Goal: Task Accomplishment & Management: Use online tool/utility

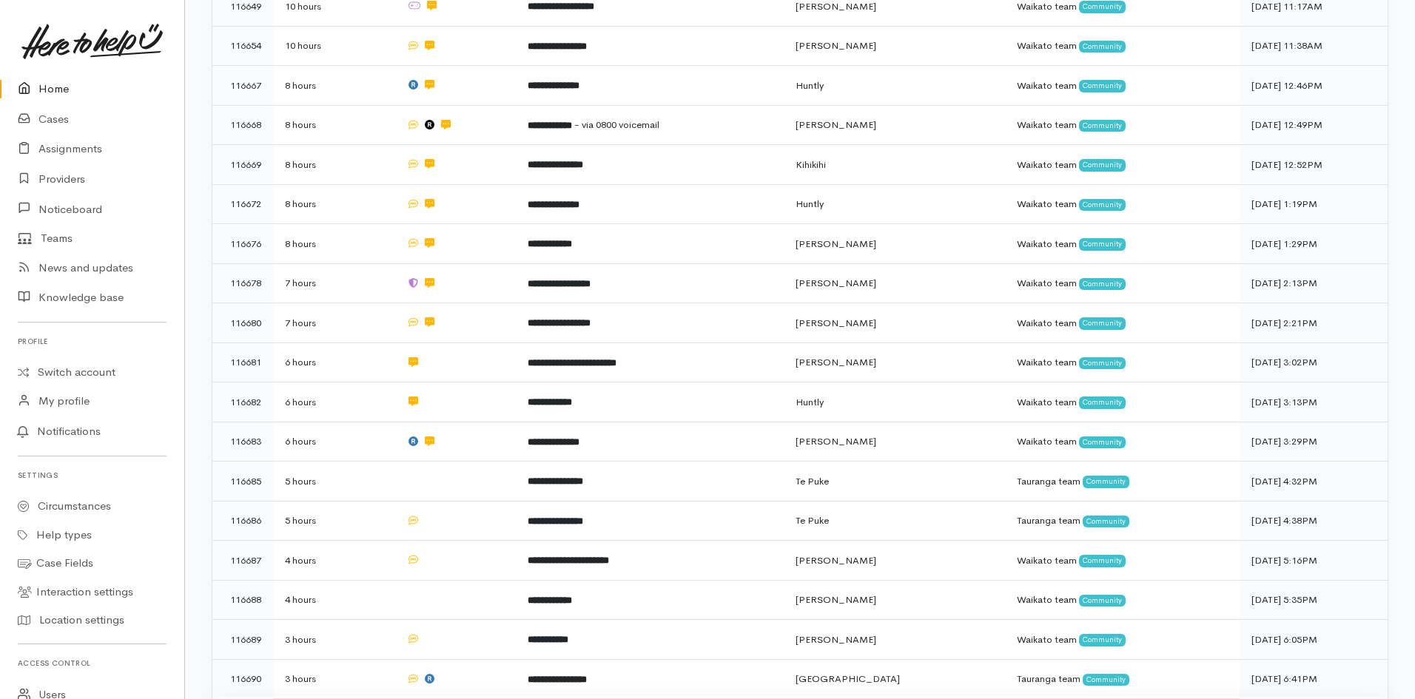
scroll to position [296, 0]
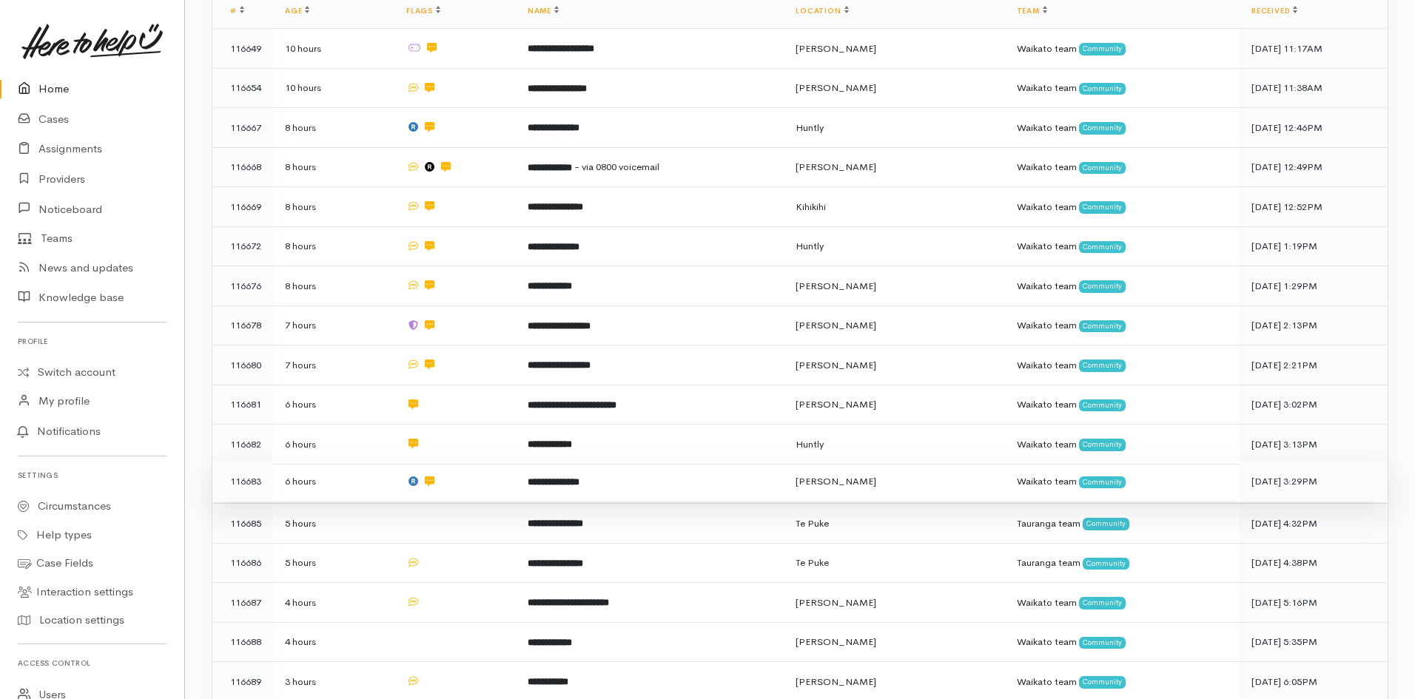
click at [580, 478] on b "**********" at bounding box center [554, 482] width 52 height 10
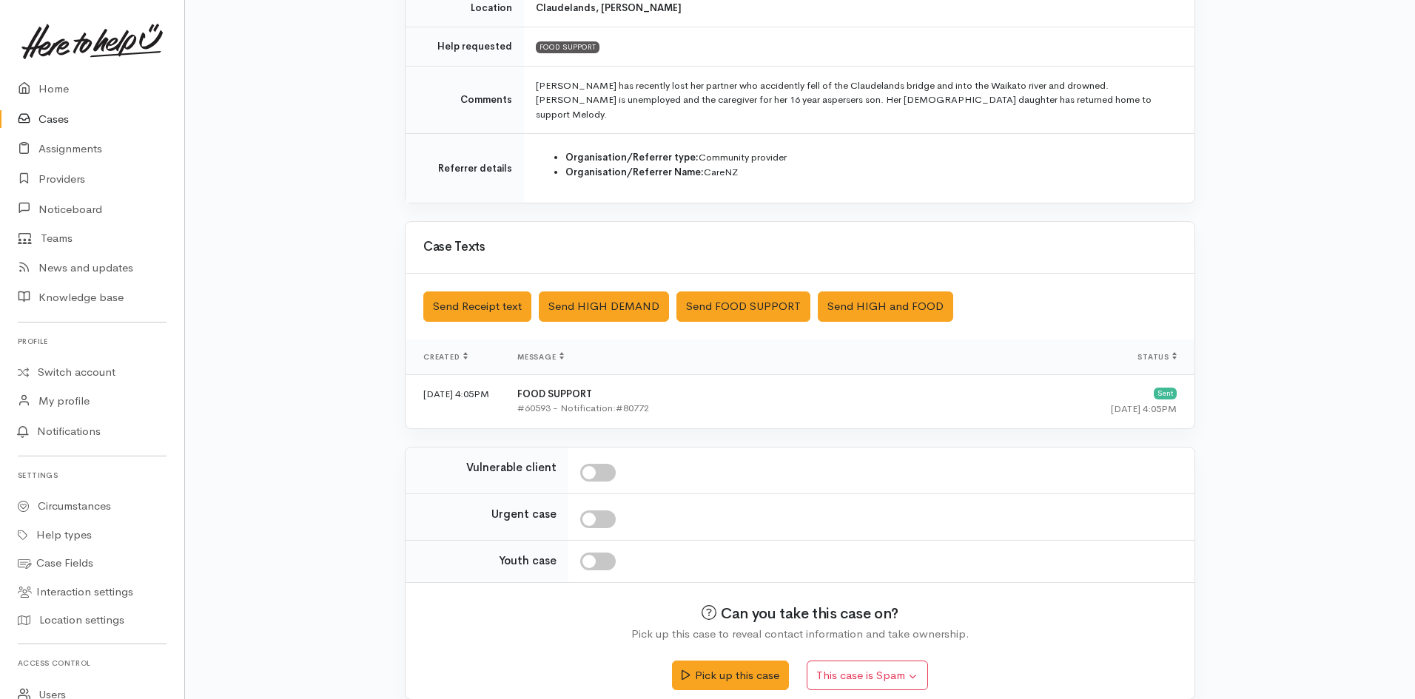
scroll to position [315, 0]
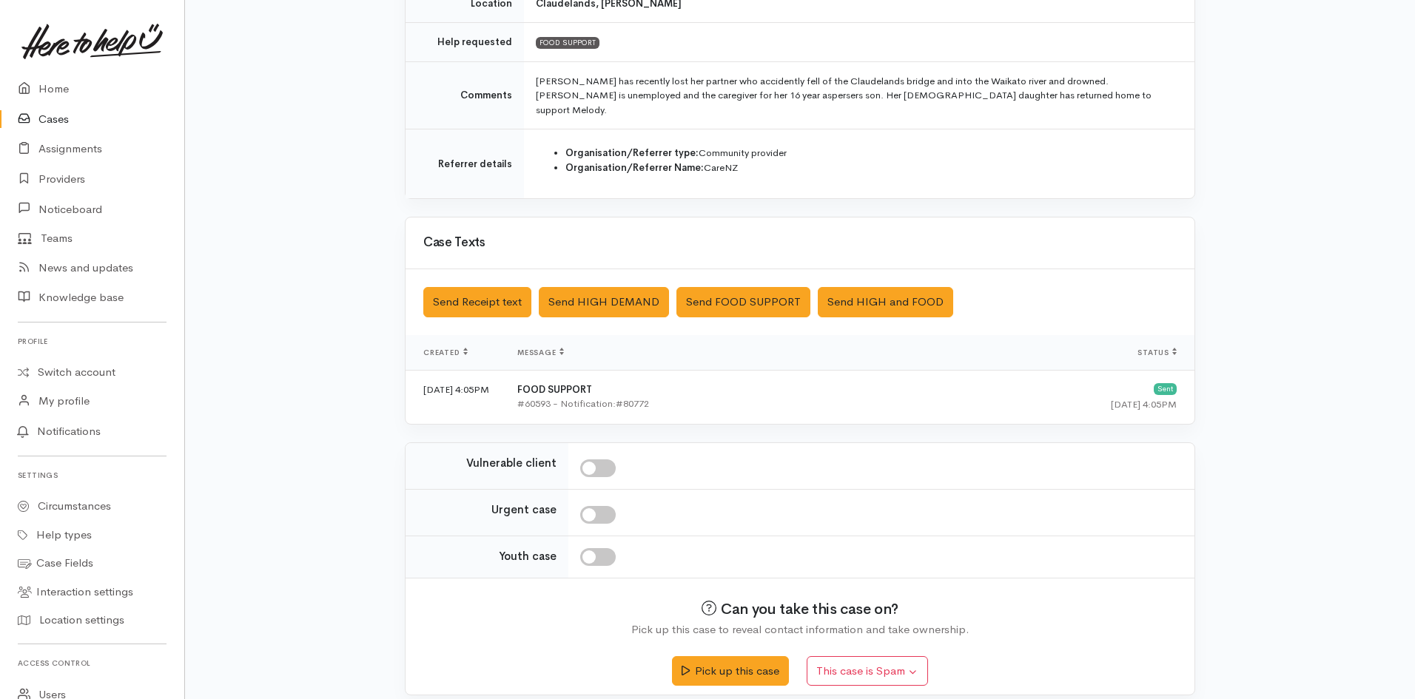
drag, startPoint x: 927, startPoint y: 434, endPoint x: 907, endPoint y: 440, distance: 20.4
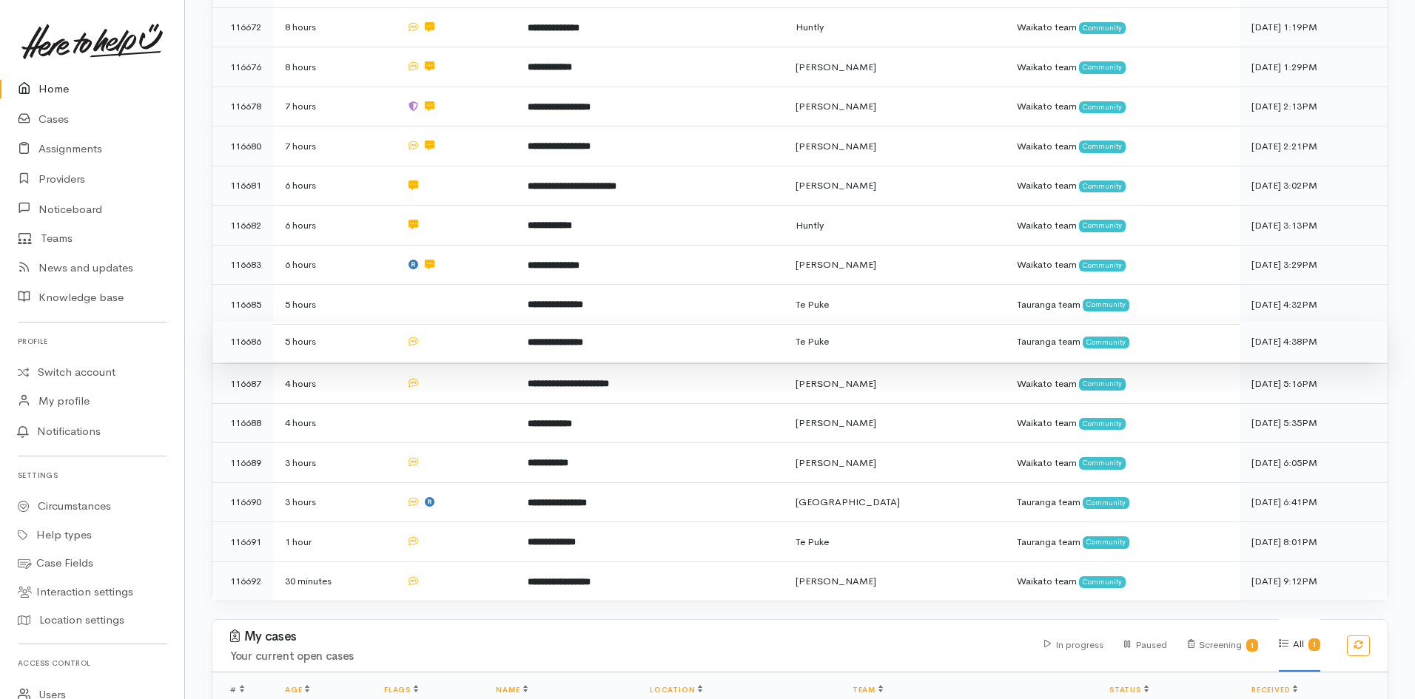
scroll to position [518, 0]
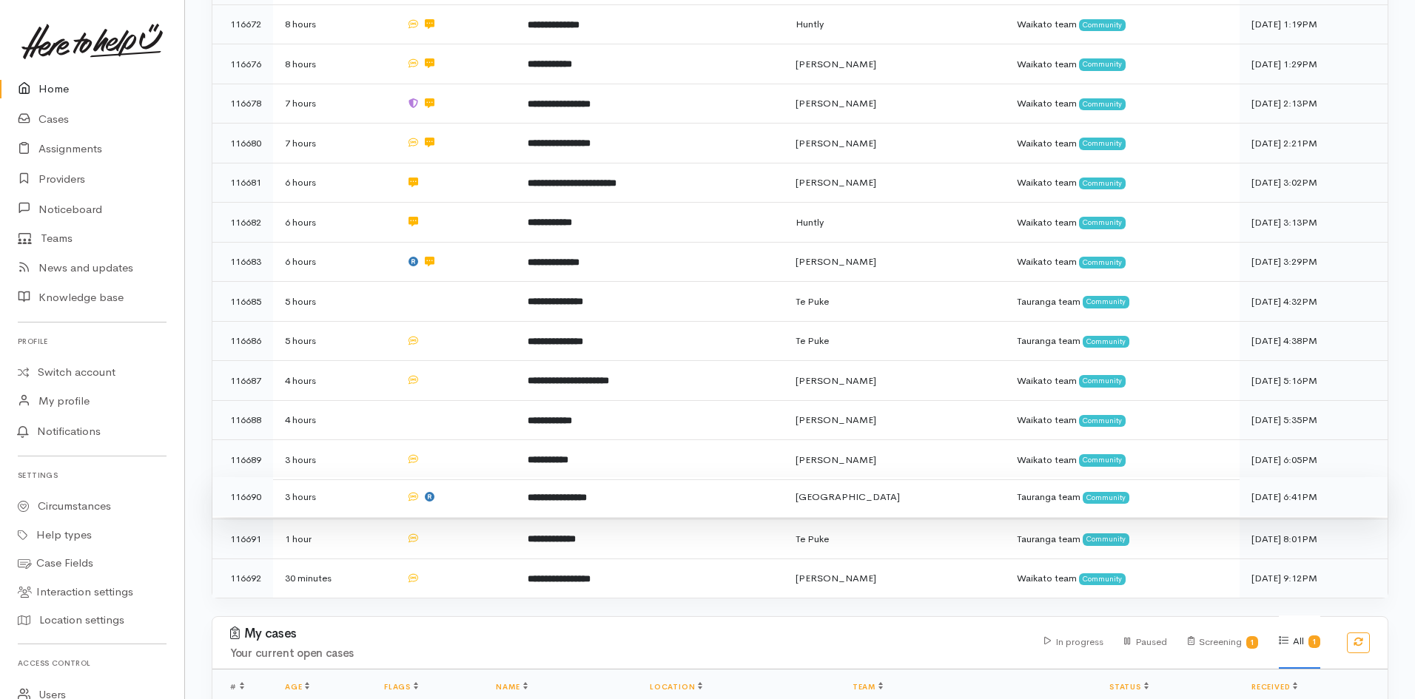
click at [580, 494] on td "**********" at bounding box center [650, 497] width 268 height 40
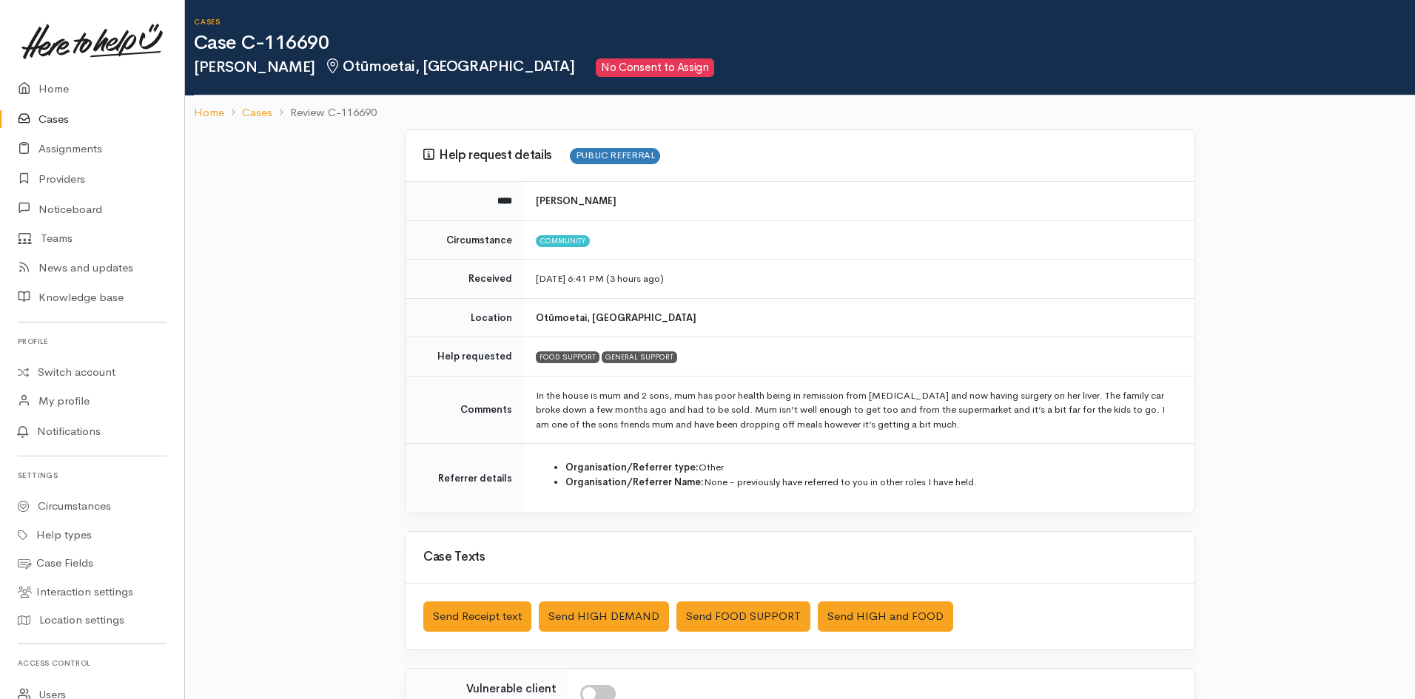
drag, startPoint x: 763, startPoint y: 490, endPoint x: 759, endPoint y: 473, distance: 17.6
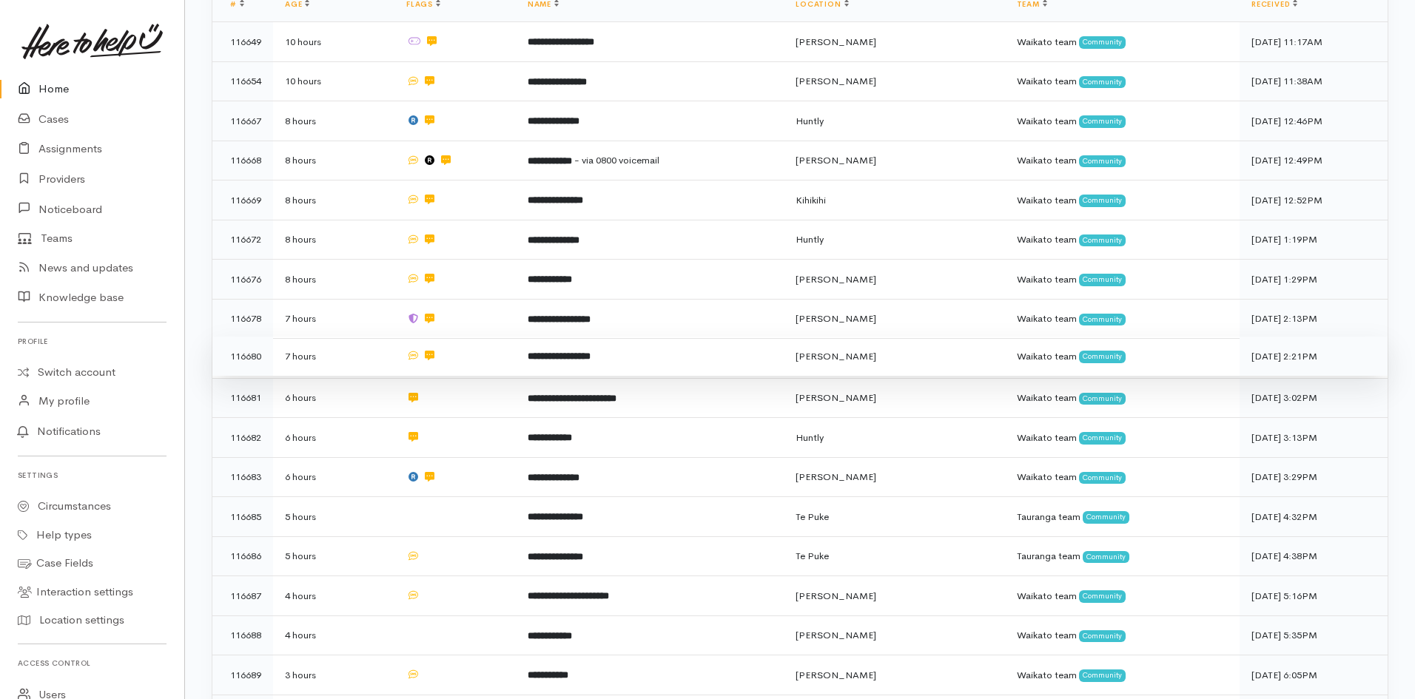
scroll to position [222, 0]
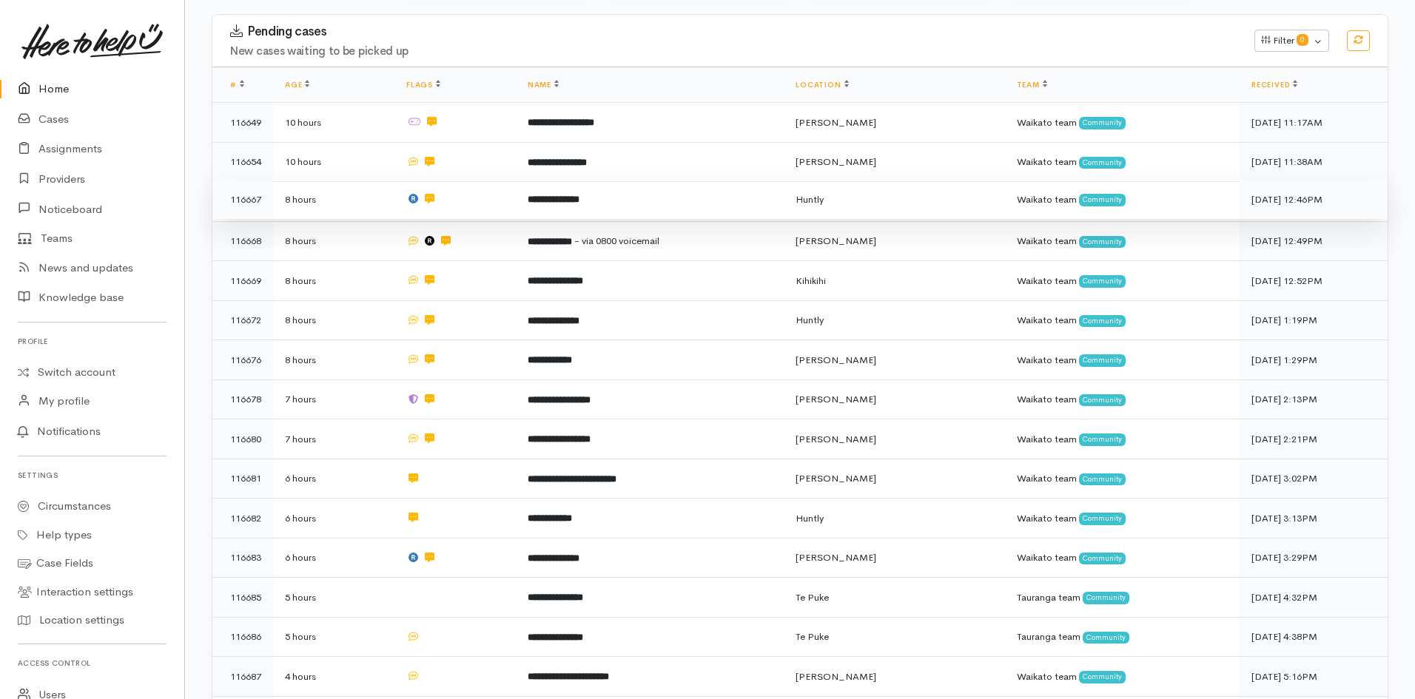
click at [628, 197] on td "**********" at bounding box center [650, 200] width 268 height 40
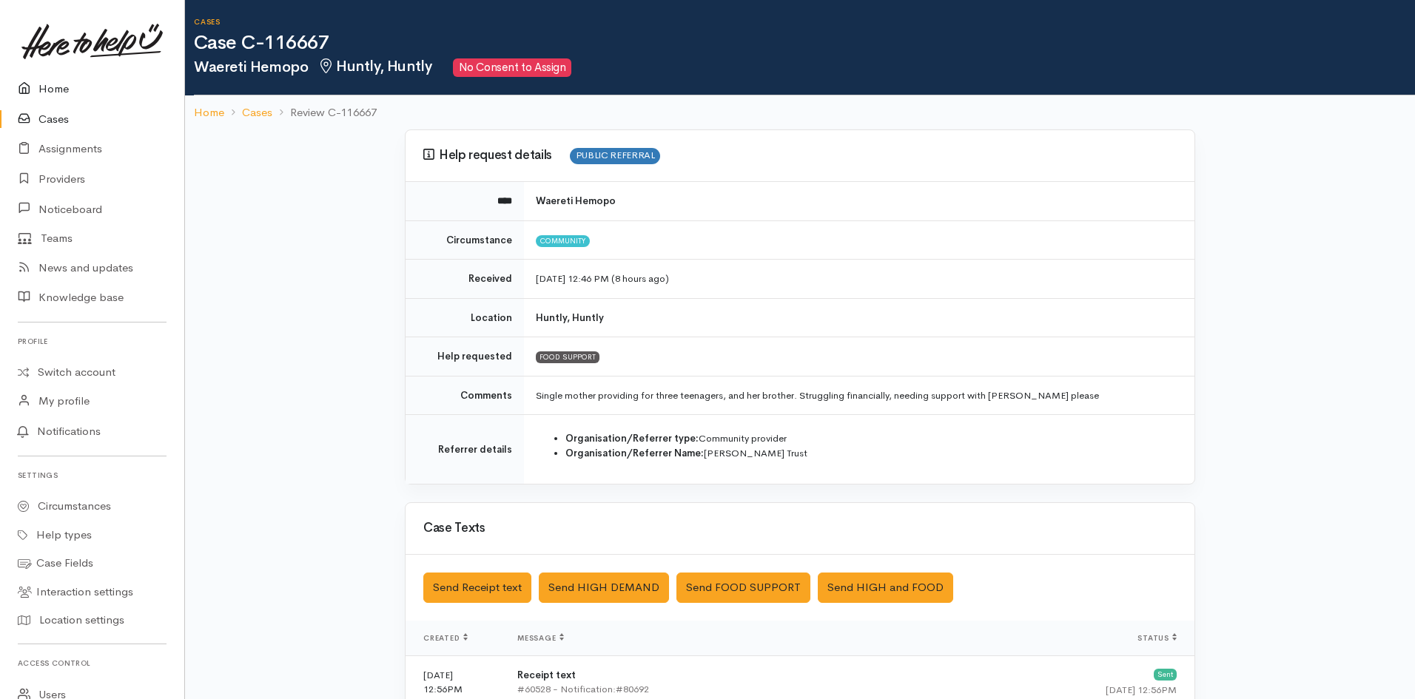
click at [34, 90] on icon at bounding box center [28, 89] width 21 height 19
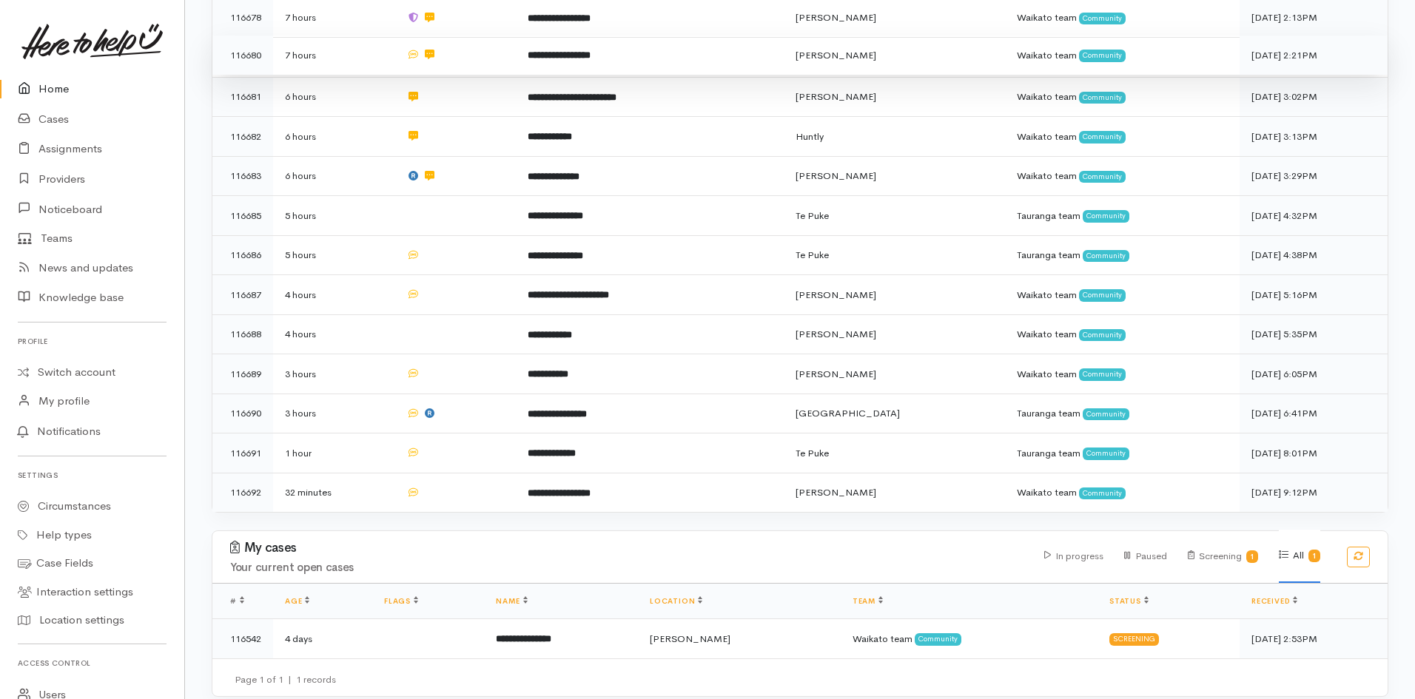
scroll to position [456, 0]
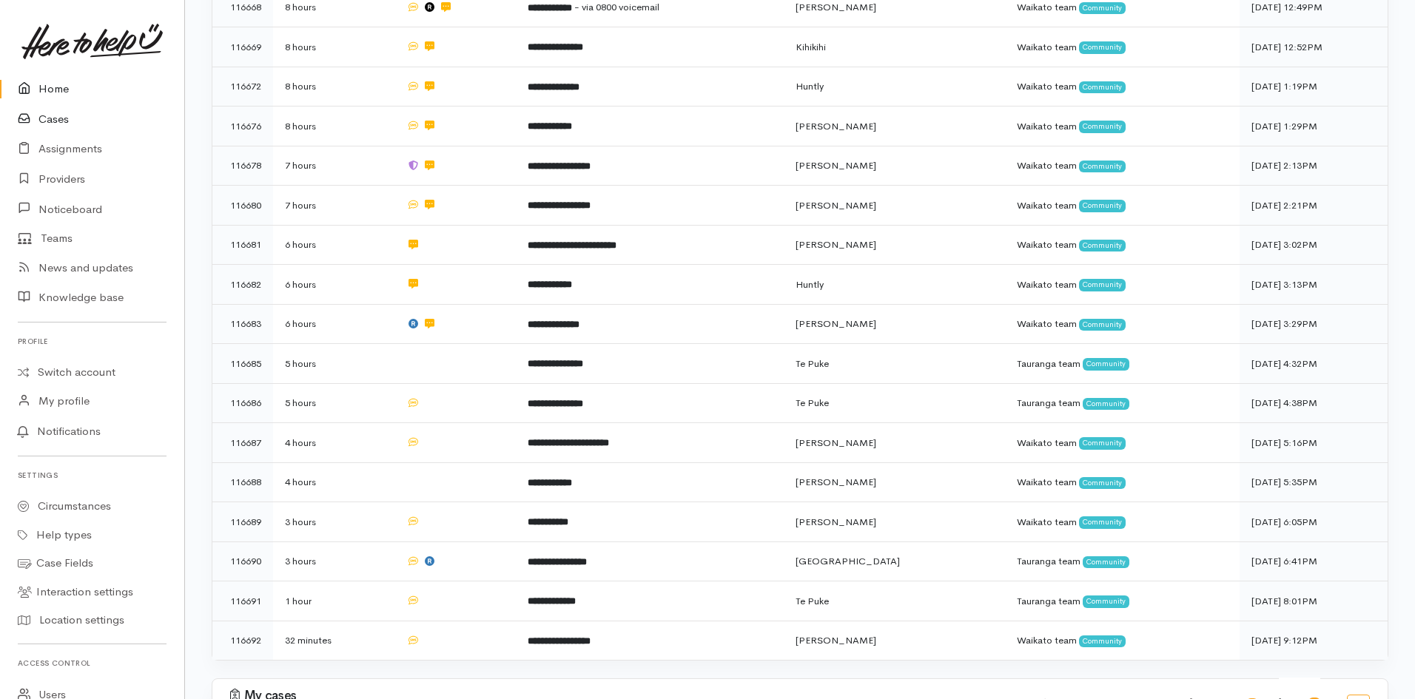
click at [43, 124] on link "Cases" at bounding box center [92, 119] width 184 height 30
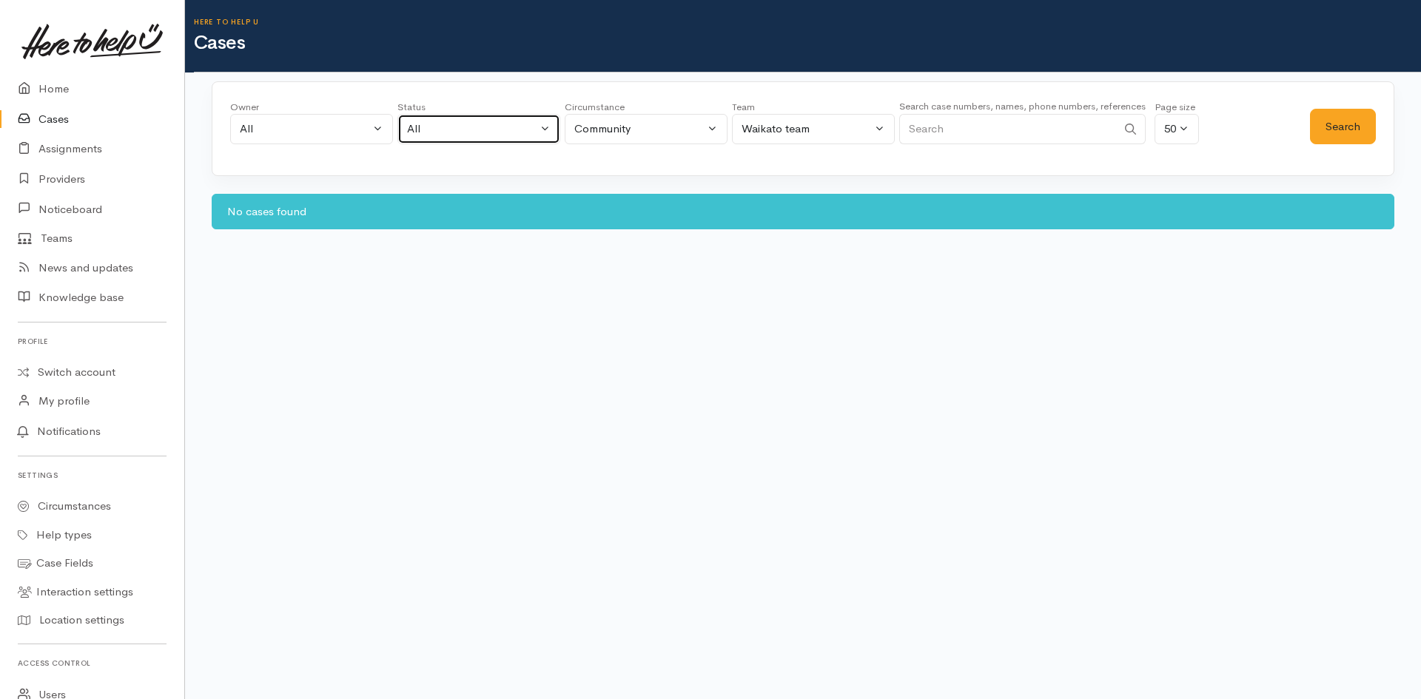
click at [529, 124] on div "All" at bounding box center [472, 129] width 130 height 17
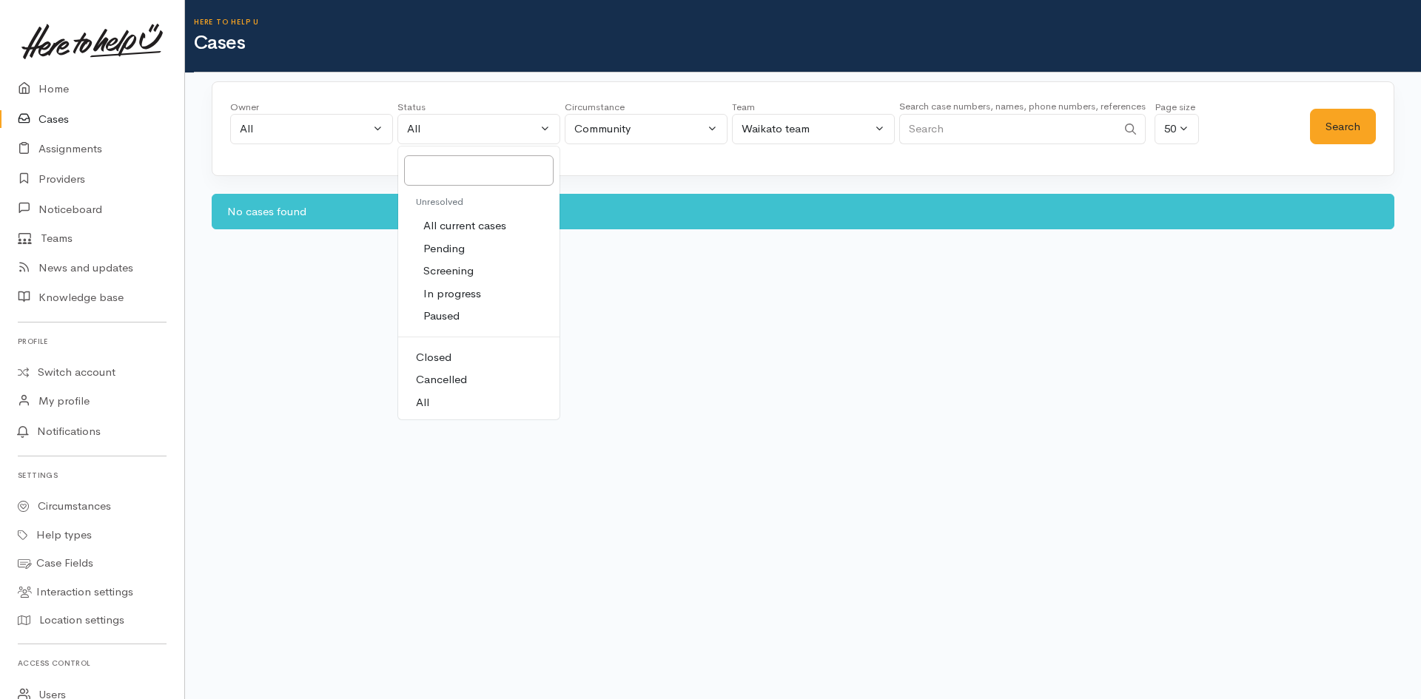
click at [462, 272] on span "Screening" at bounding box center [448, 271] width 50 height 17
select select "Screening"
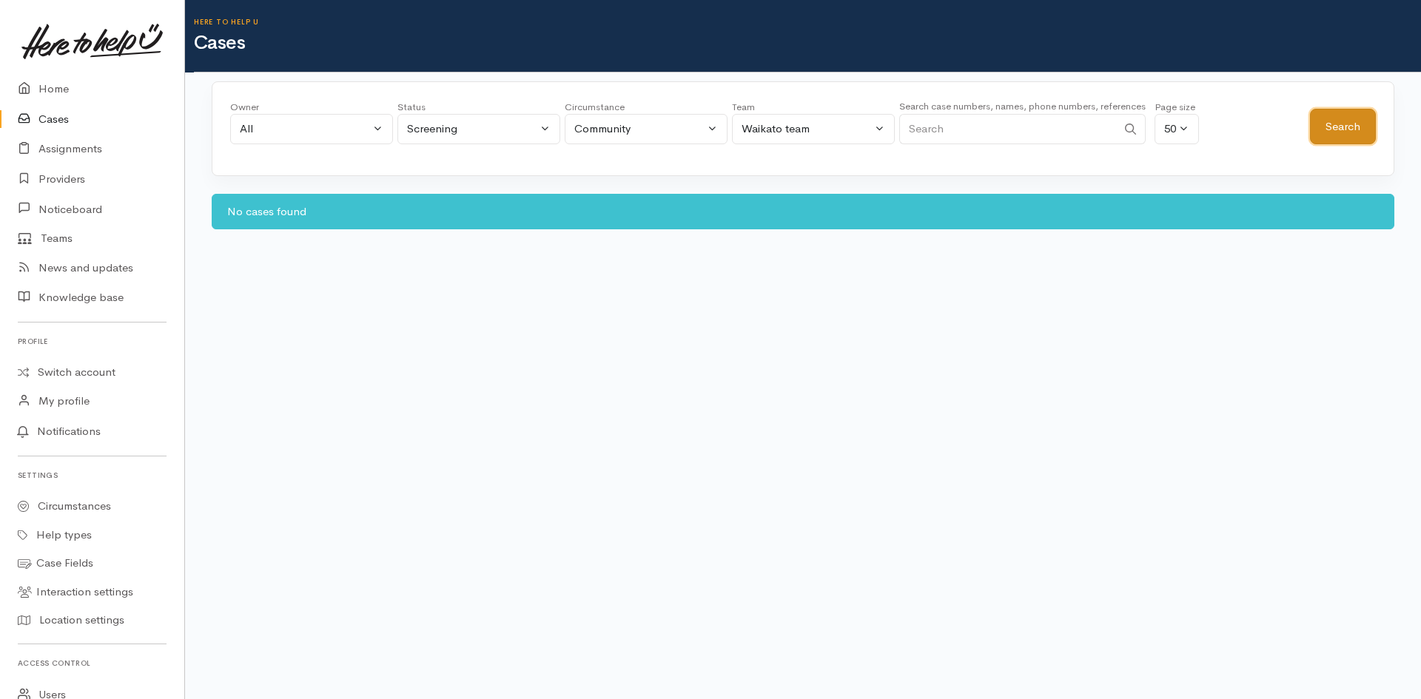
click at [1314, 126] on button "Search" at bounding box center [1343, 127] width 66 height 36
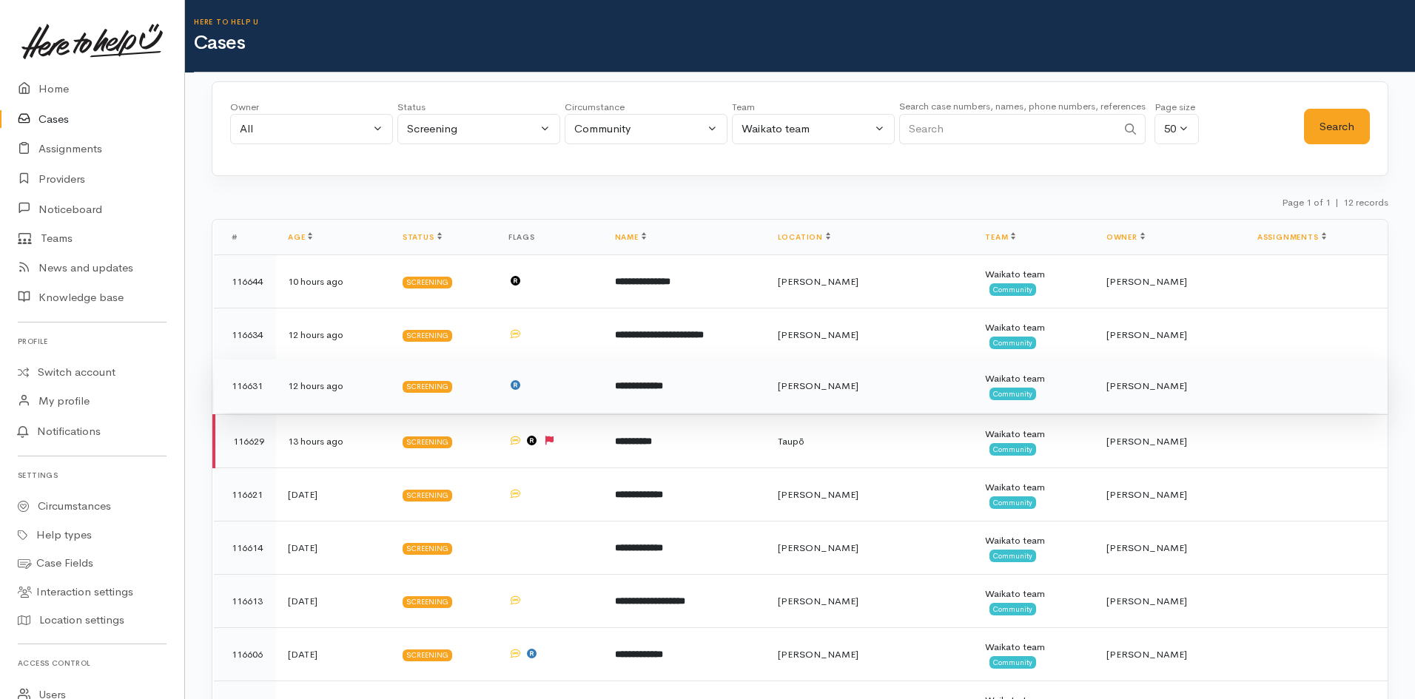
click at [529, 393] on td at bounding box center [550, 386] width 107 height 53
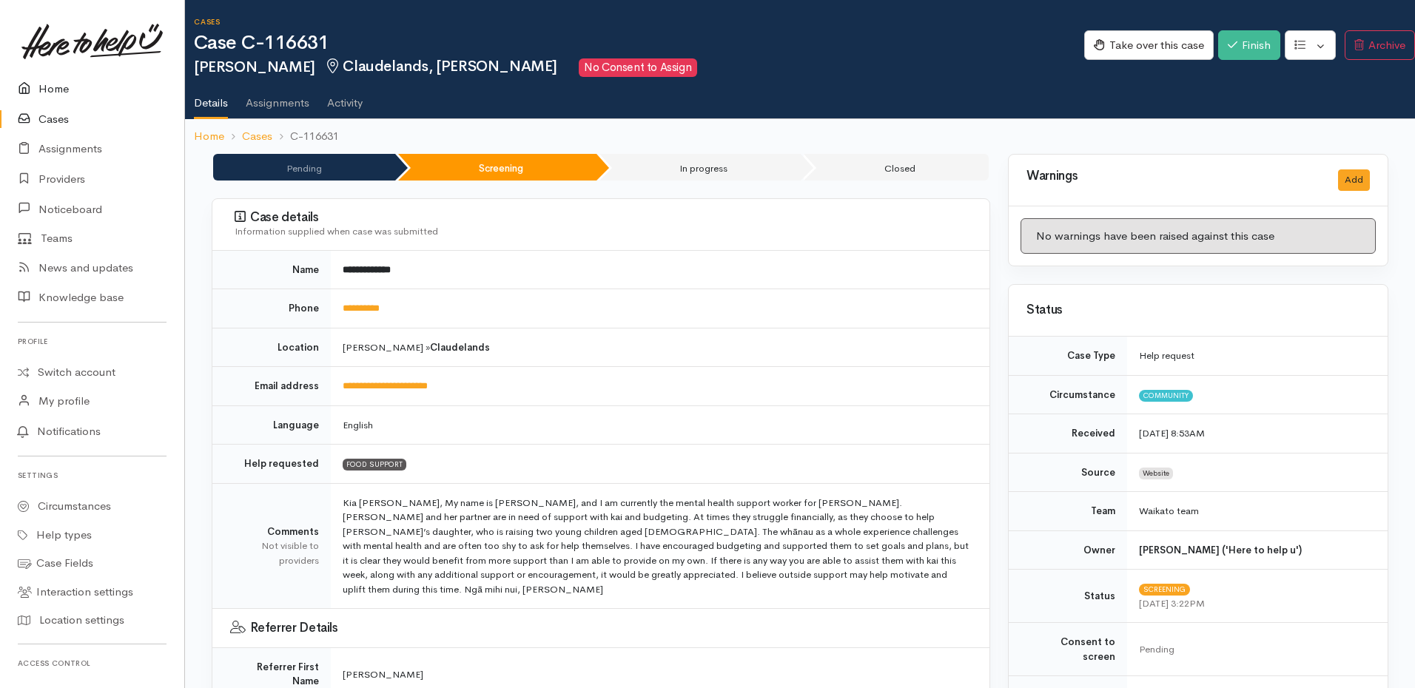
click at [33, 88] on icon at bounding box center [28, 89] width 21 height 19
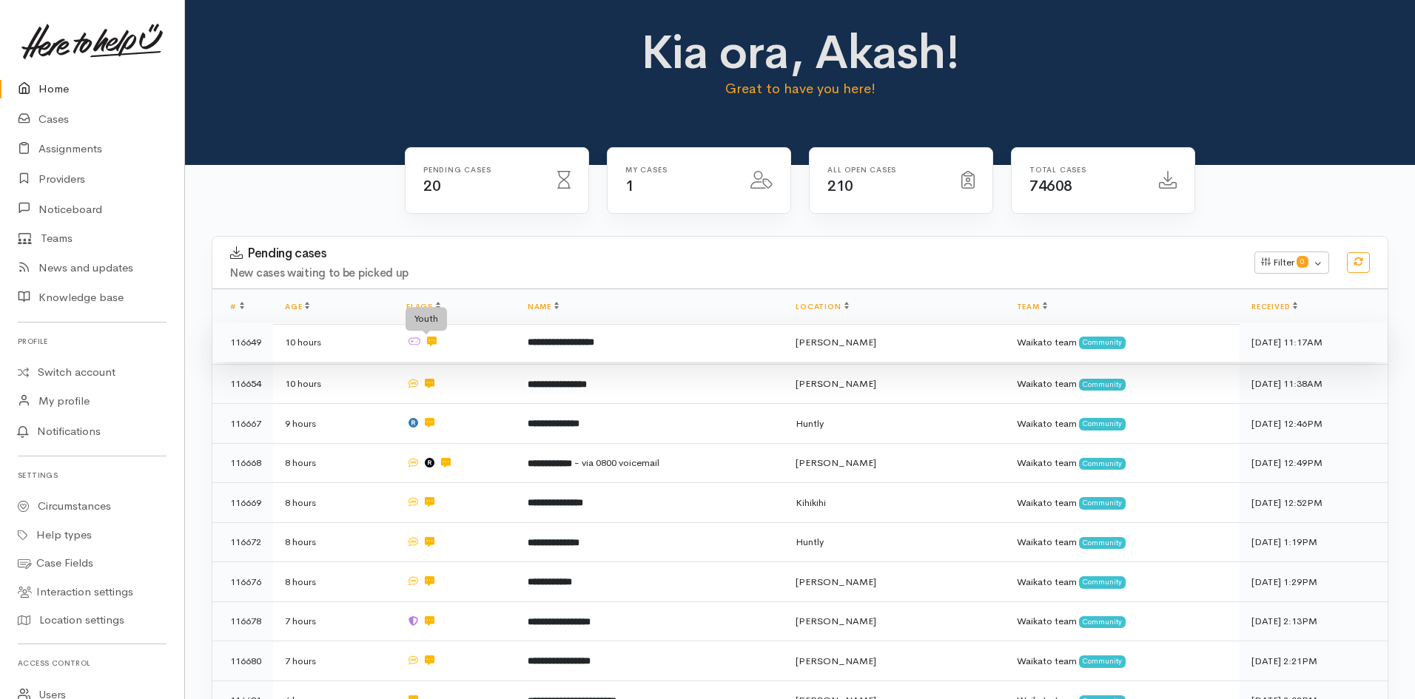
click at [420, 343] on icon at bounding box center [415, 342] width 12 height 10
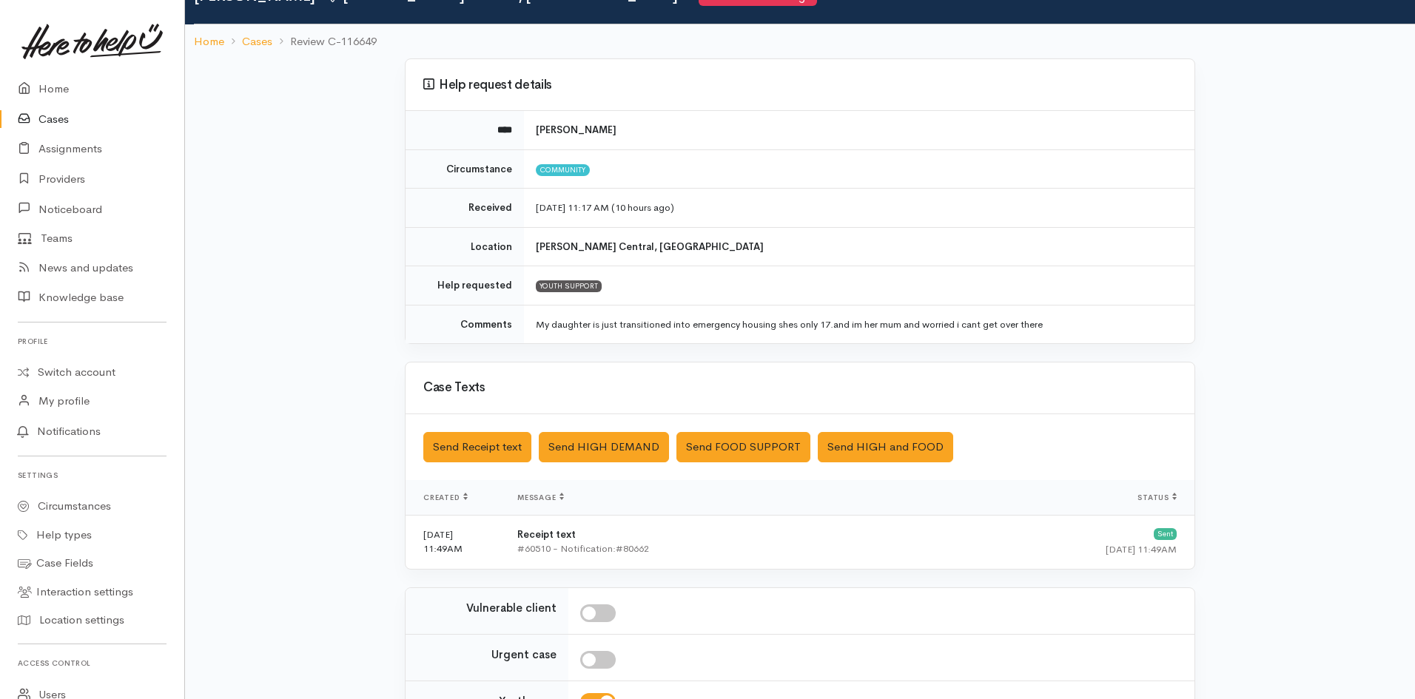
scroll to position [8, 0]
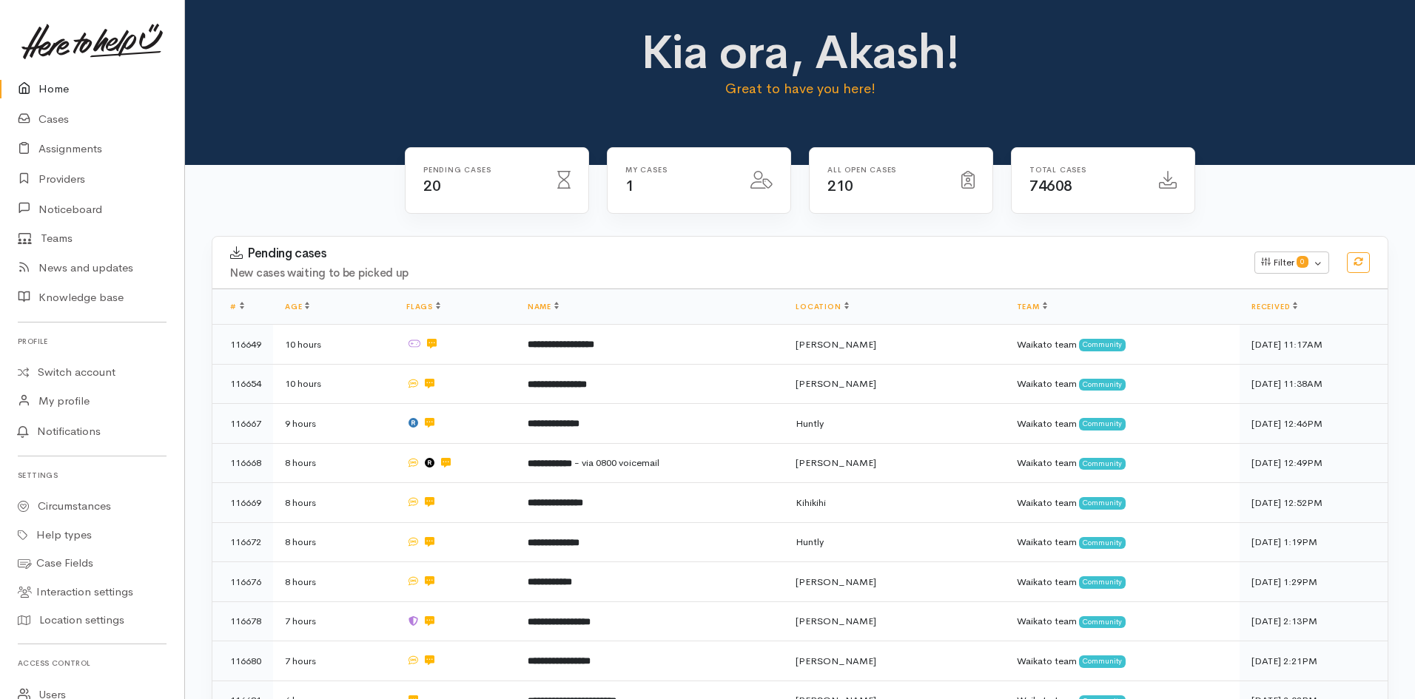
click at [656, 180] on div "My cases 1" at bounding box center [679, 181] width 125 height 30
click at [629, 187] on span "1" at bounding box center [629, 186] width 9 height 19
click at [774, 189] on div at bounding box center [762, 180] width 40 height 27
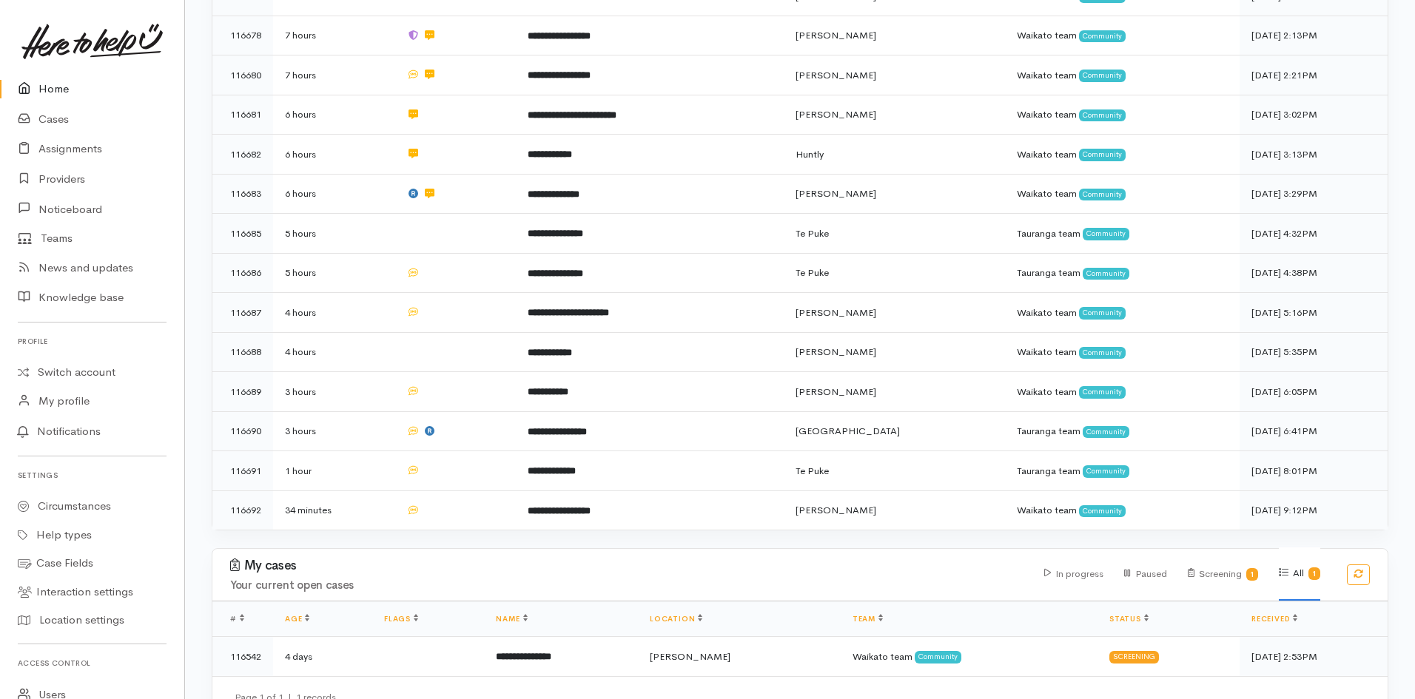
scroll to position [604, 0]
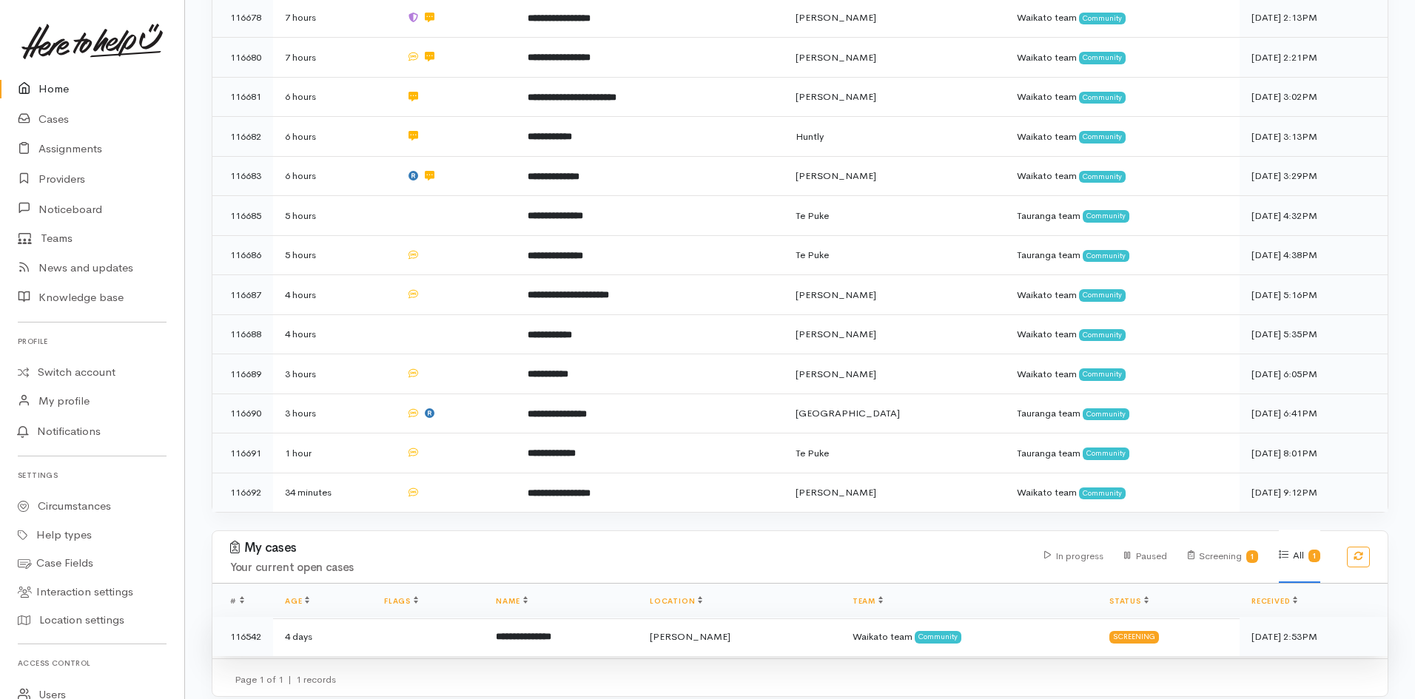
click at [551, 632] on b "**********" at bounding box center [524, 637] width 56 height 10
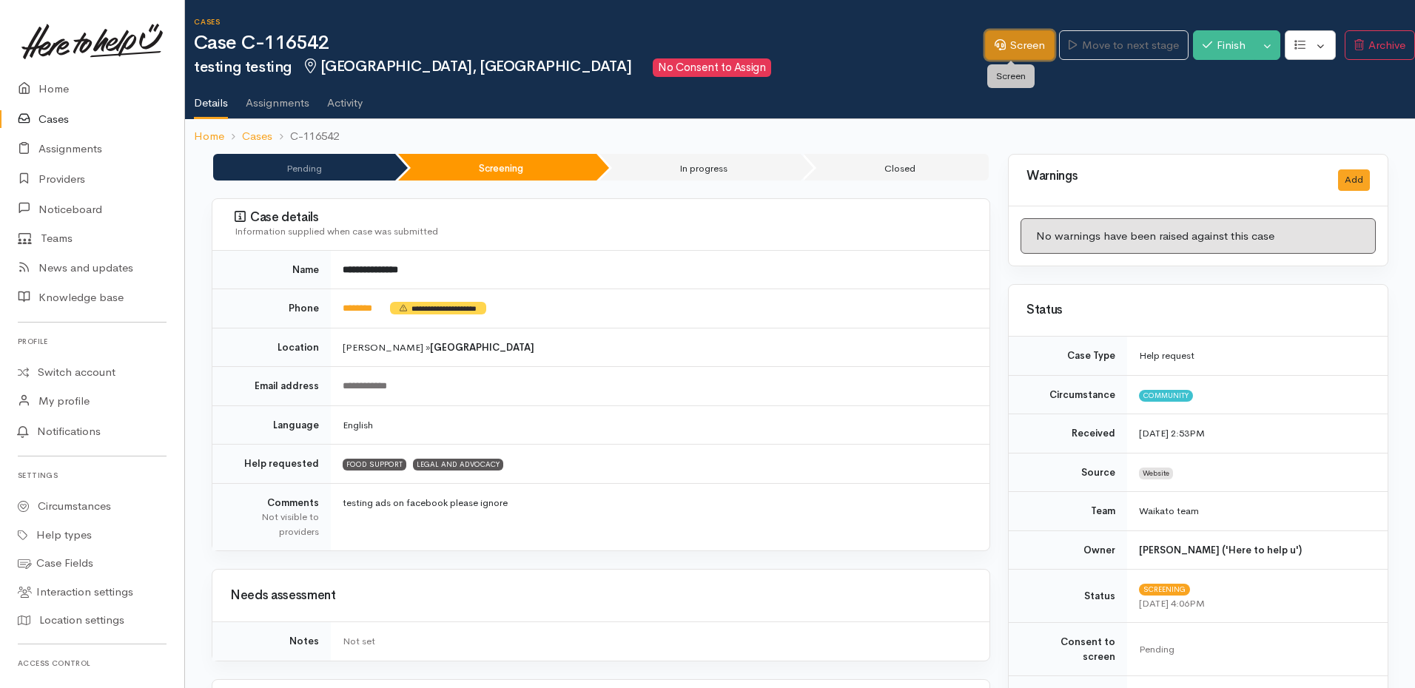
click at [1011, 53] on link "Screen" at bounding box center [1020, 45] width 70 height 30
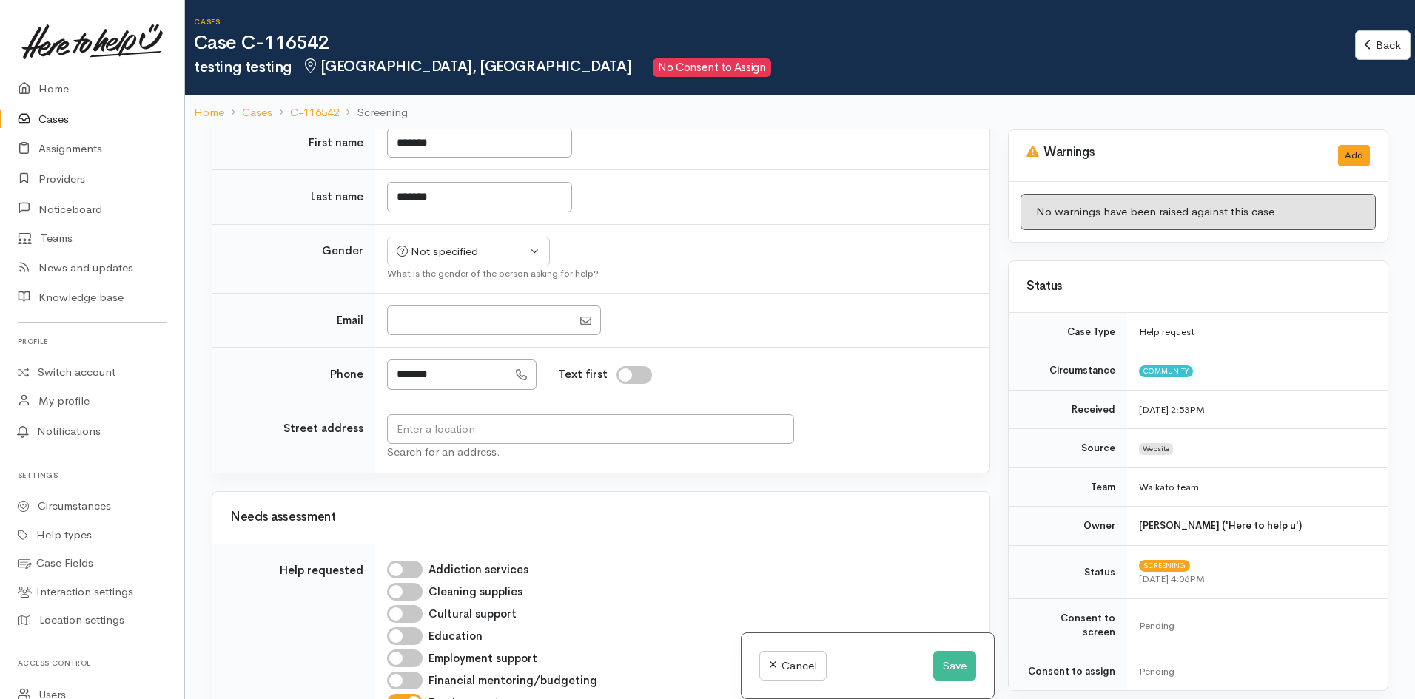
scroll to position [518, 0]
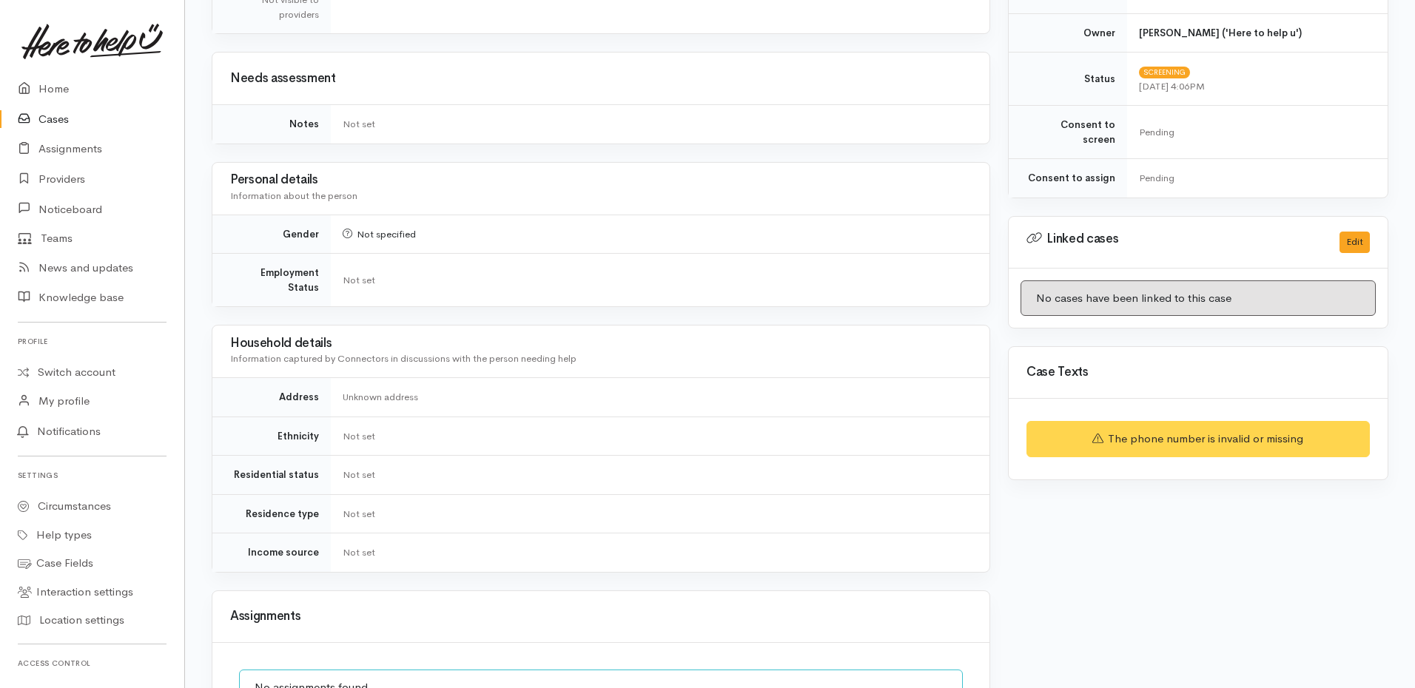
scroll to position [518, 0]
click at [421, 352] on span "Information captured by Connectors in discussions with the person needing help" at bounding box center [403, 358] width 346 height 13
copy div "Information captured by Connectors in discussions with the person needing help"
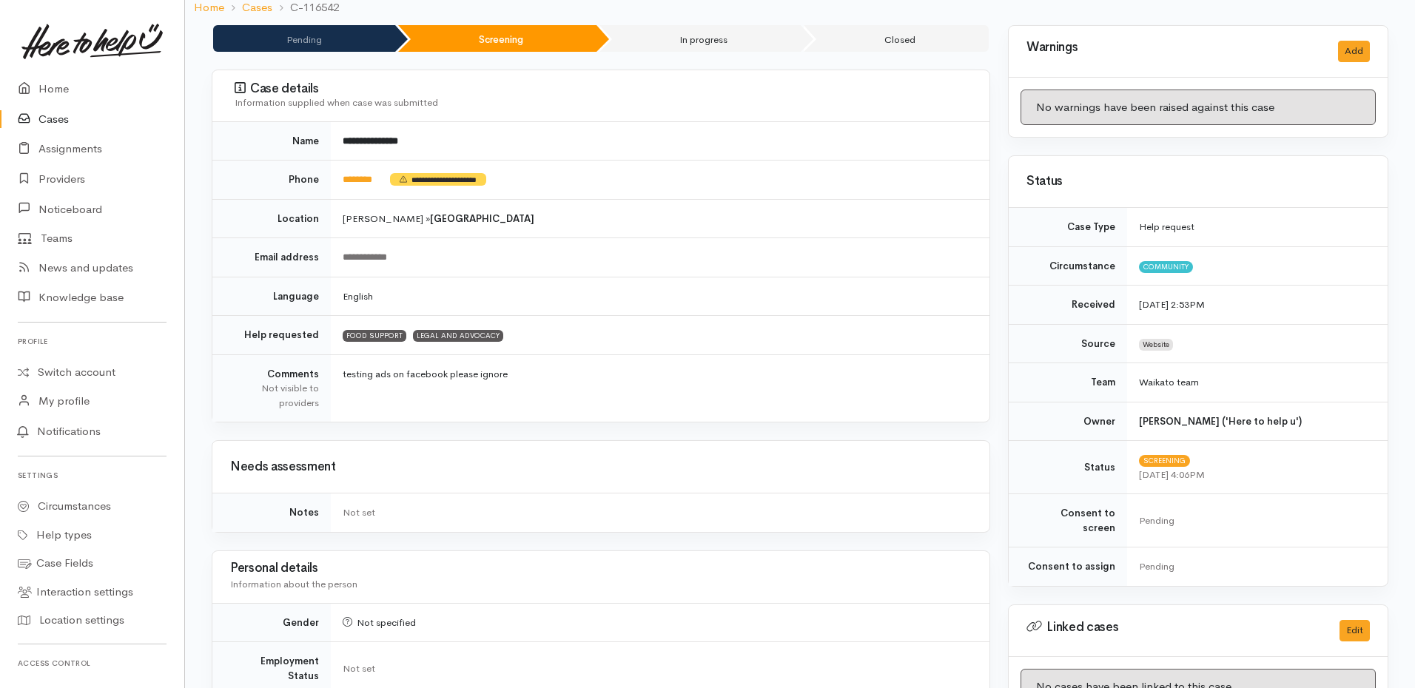
scroll to position [370, 0]
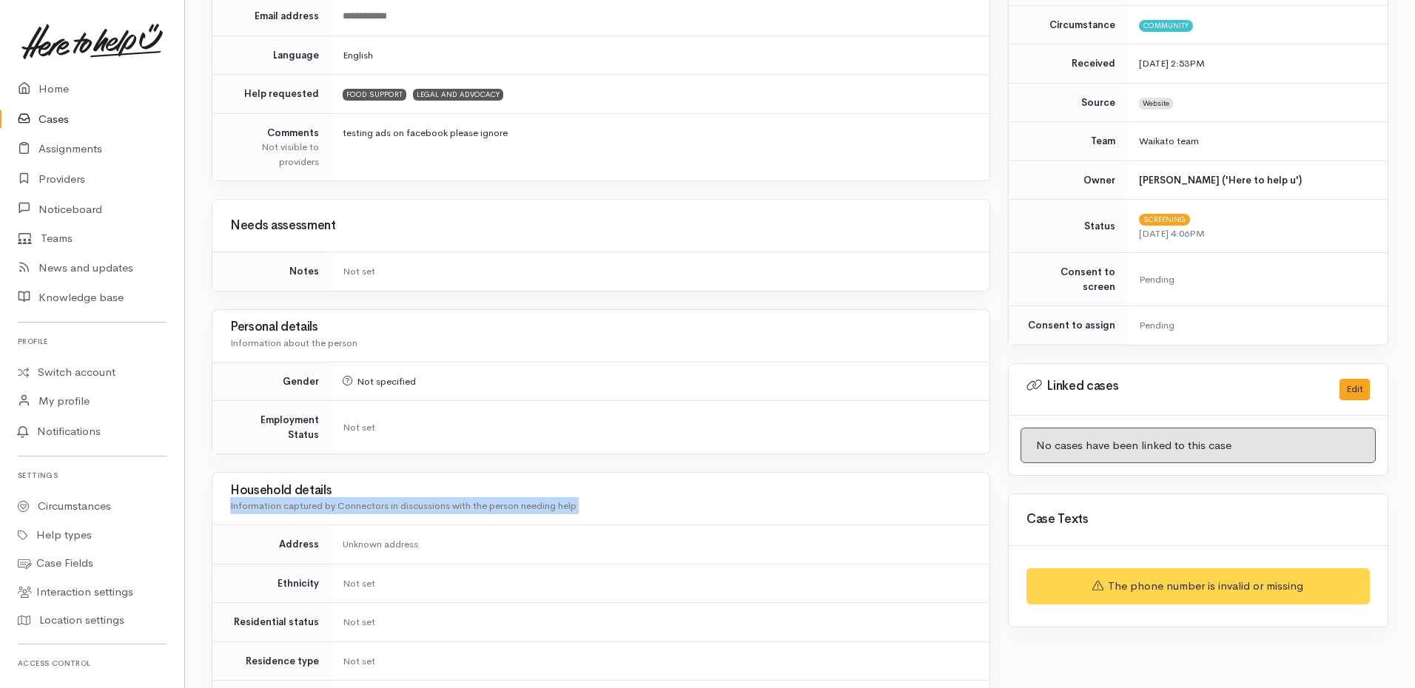
copy div "Information captured by Connectors in discussions with the person needing help"
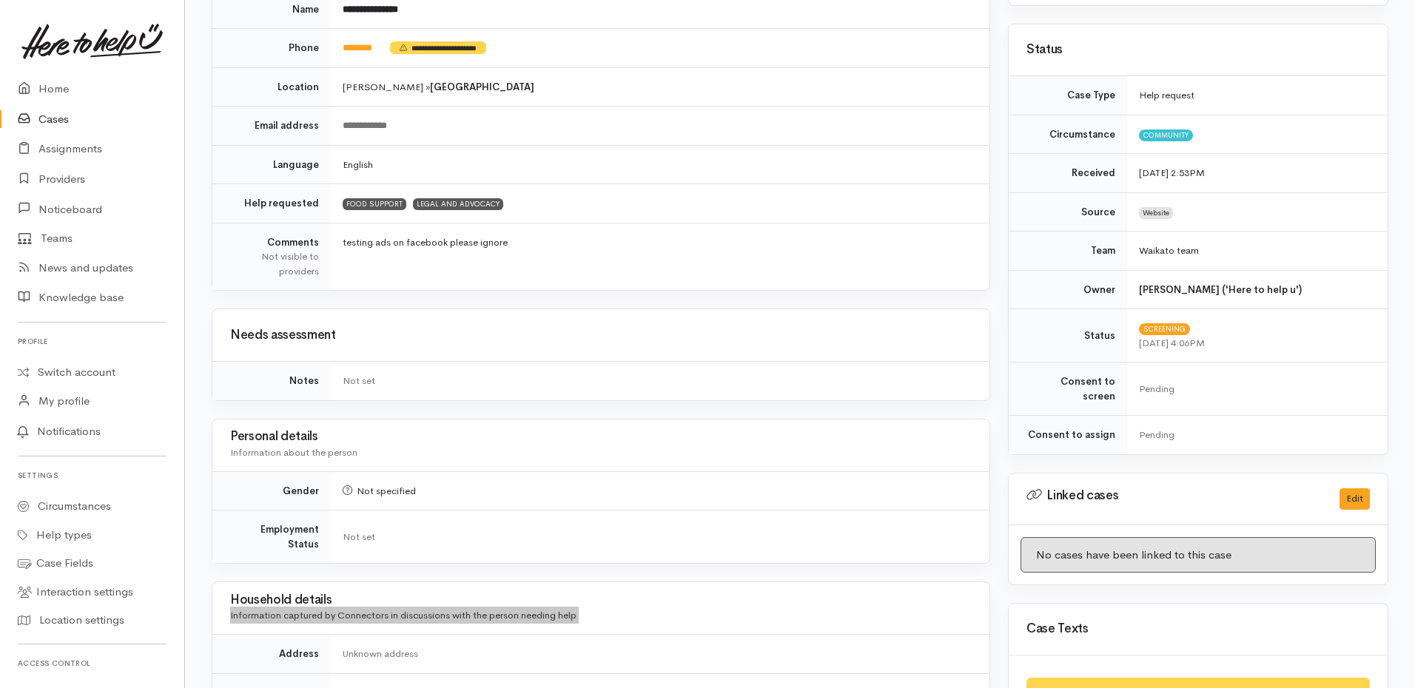
scroll to position [74, 0]
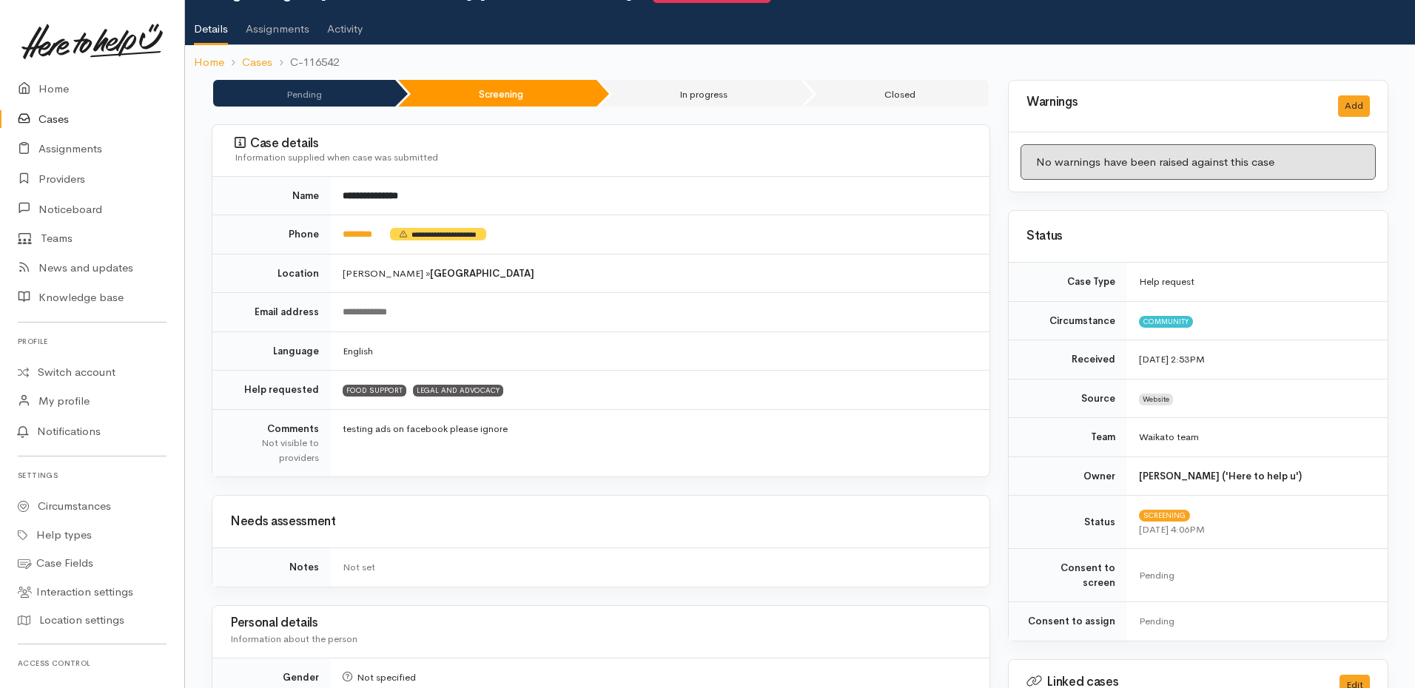
click at [332, 153] on div "Information supplied when case was submitted" at bounding box center [603, 157] width 737 height 15
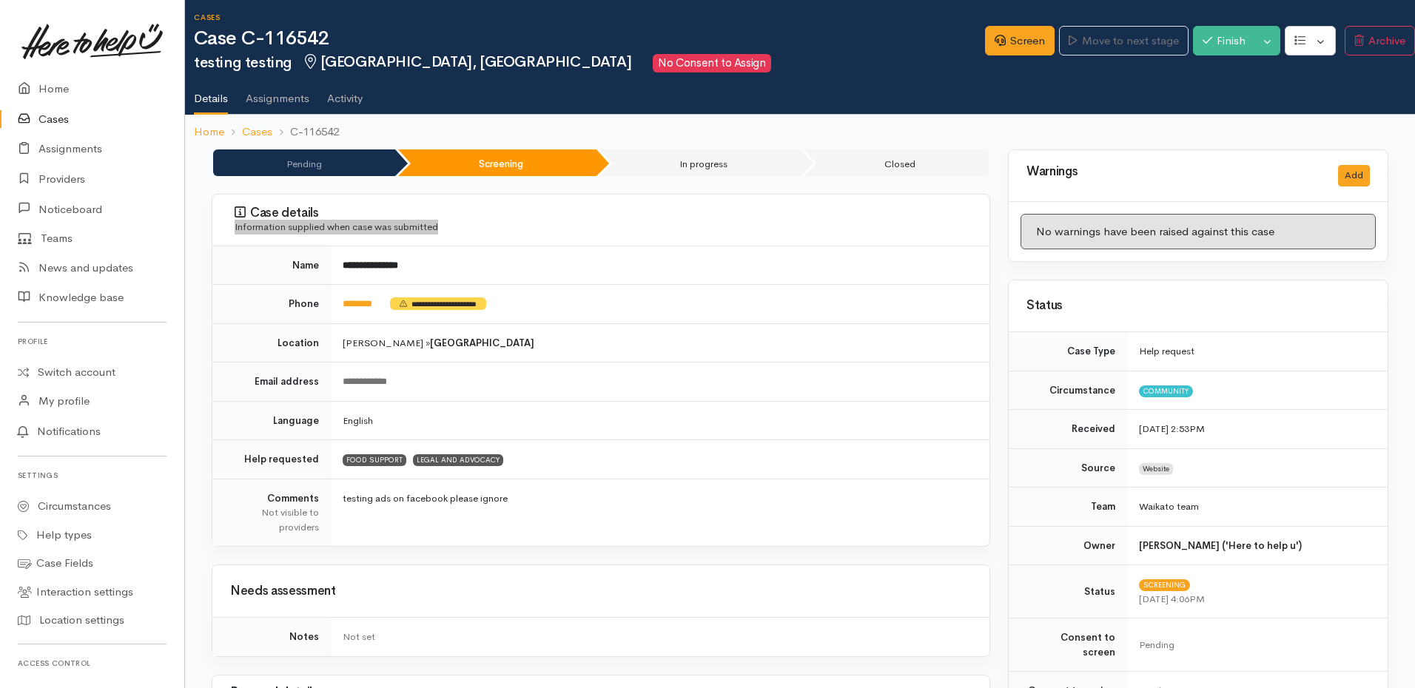
scroll to position [0, 0]
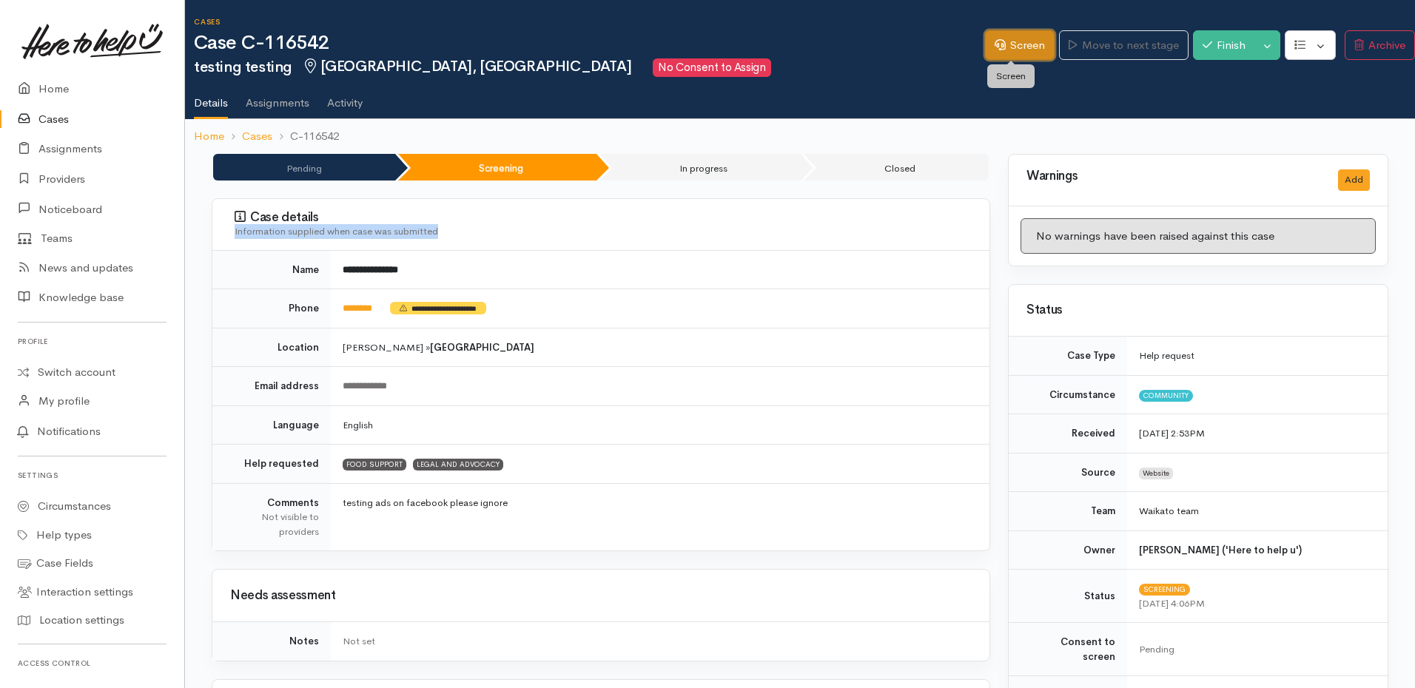
click at [1016, 51] on link "Screen" at bounding box center [1020, 45] width 70 height 30
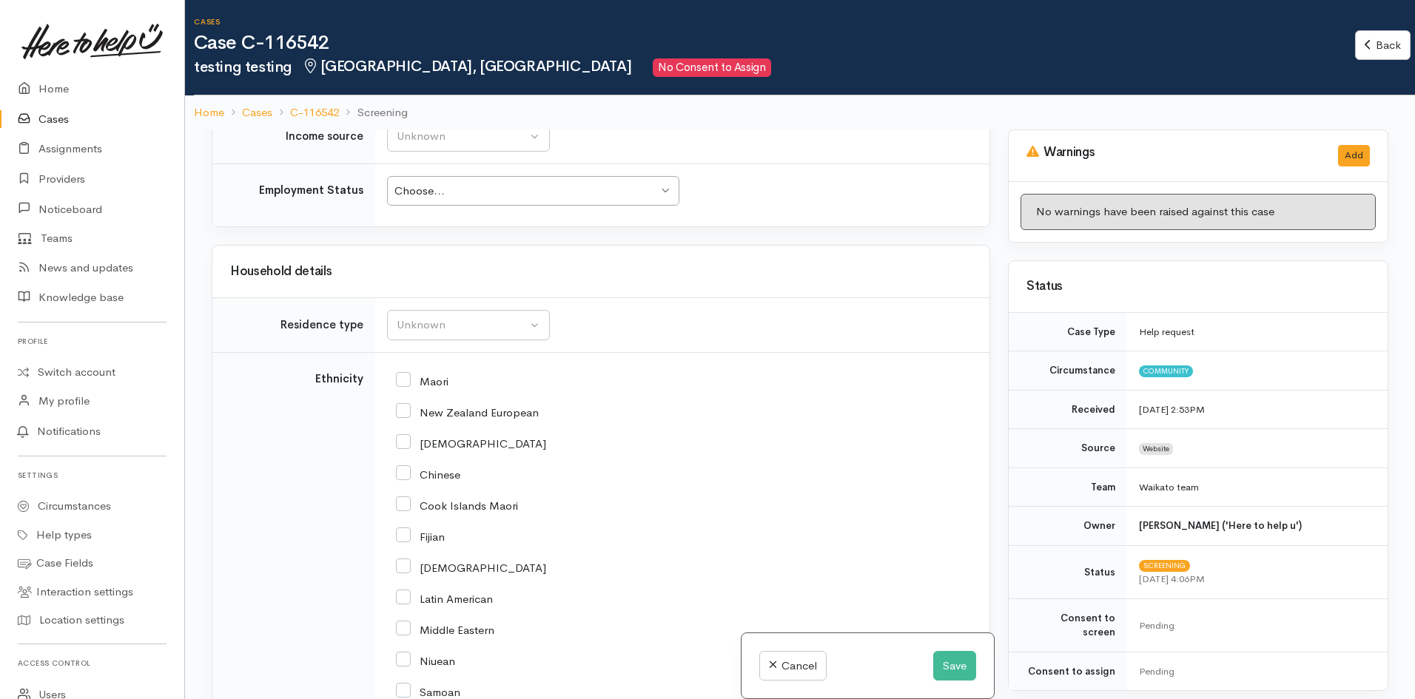
scroll to position [1615, 0]
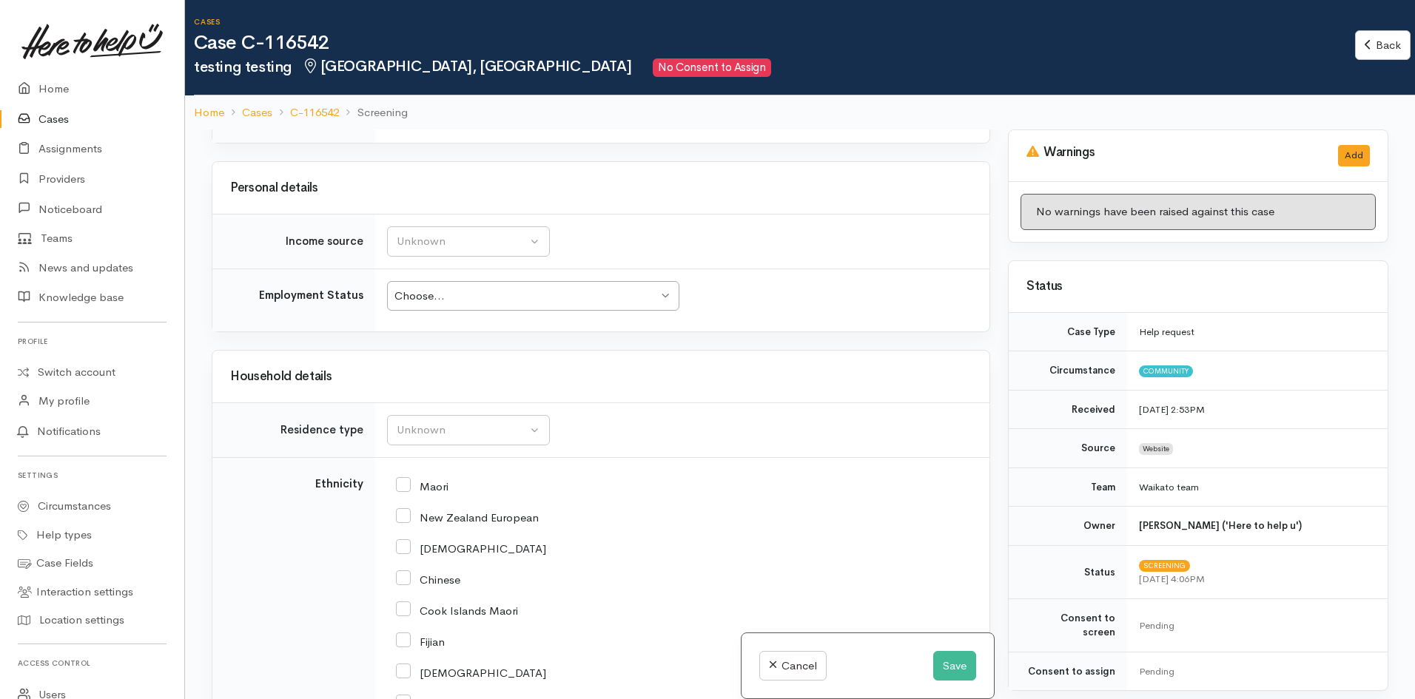
drag, startPoint x: 631, startPoint y: 252, endPoint x: 617, endPoint y: 255, distance: 15.1
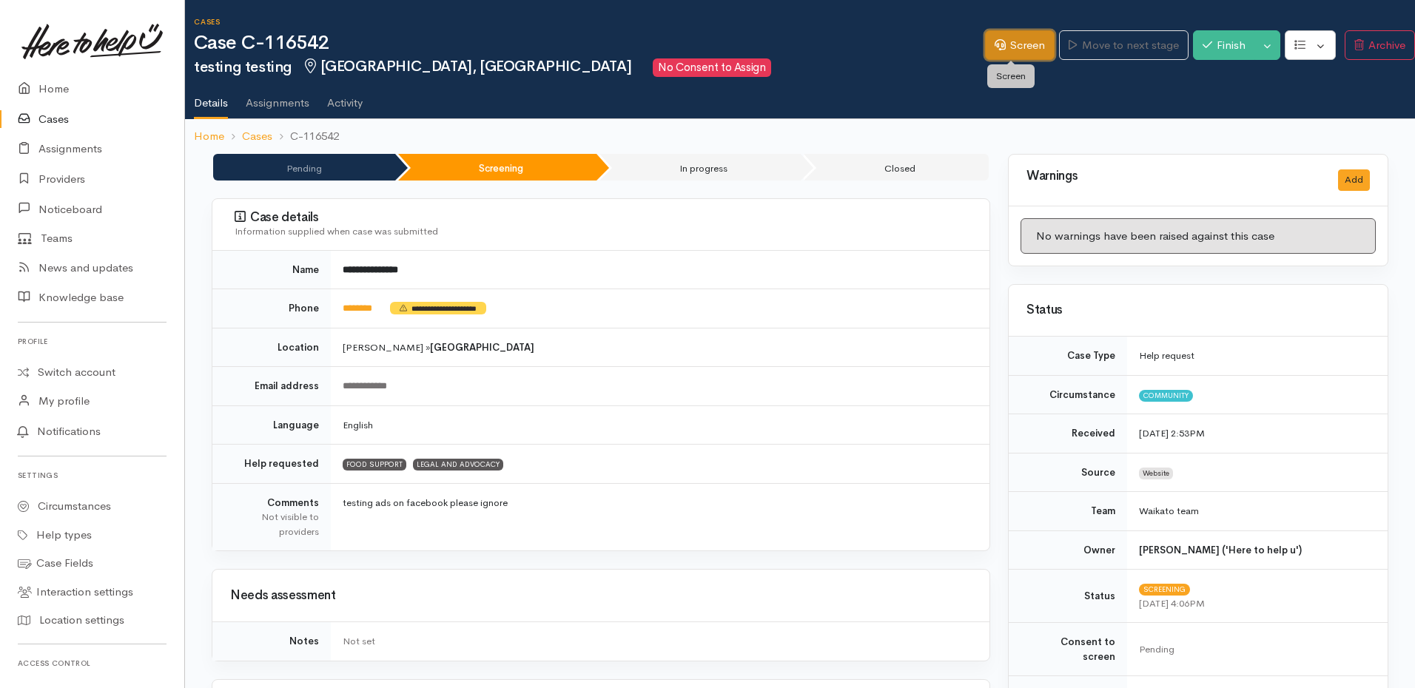
click at [1021, 58] on link "Screen" at bounding box center [1020, 45] width 70 height 30
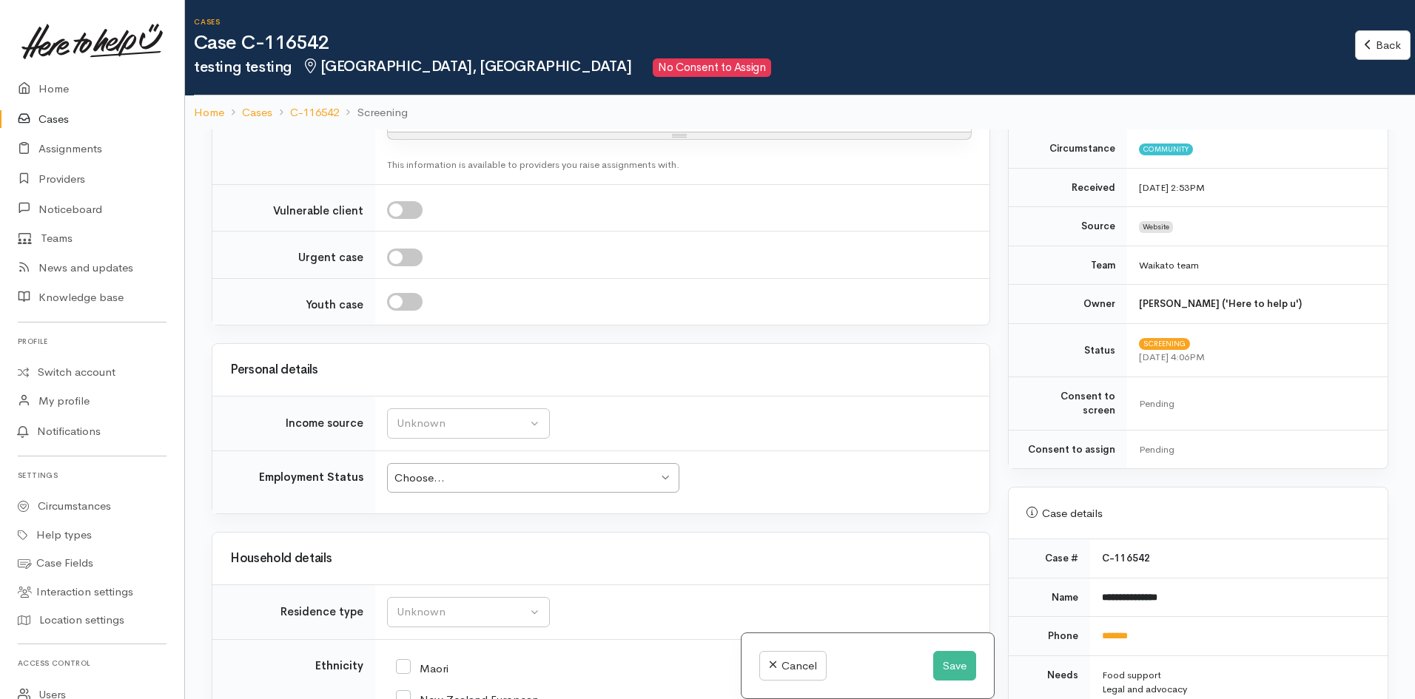
scroll to position [1406, 0]
